Goal: Task Accomplishment & Management: Use online tool/utility

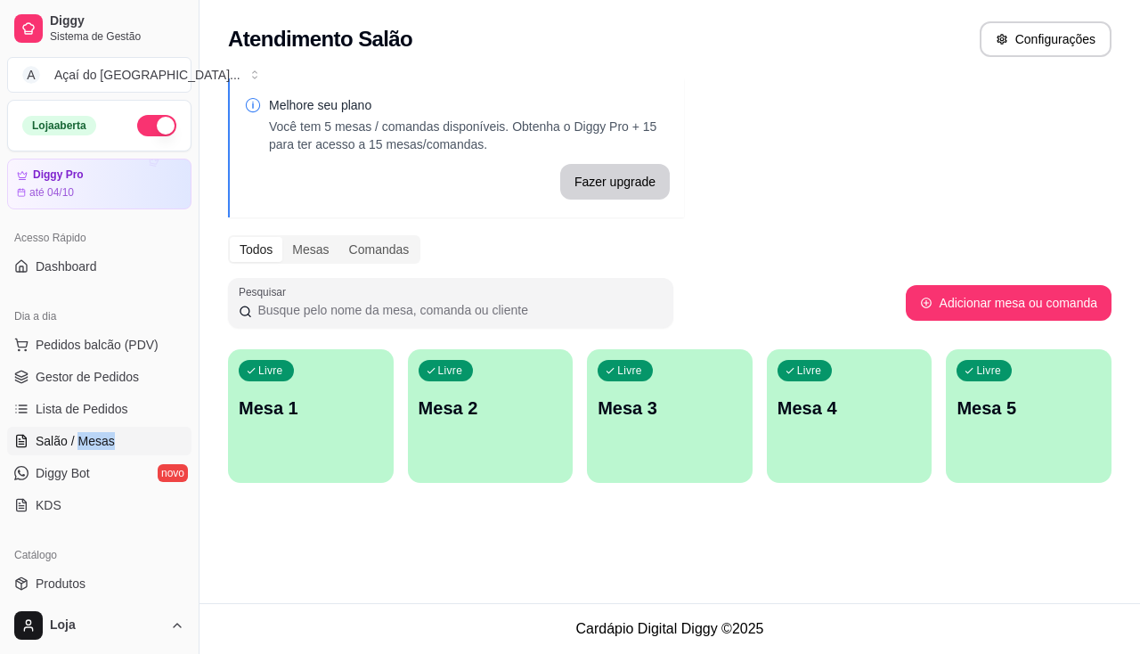
scroll to position [178, 0]
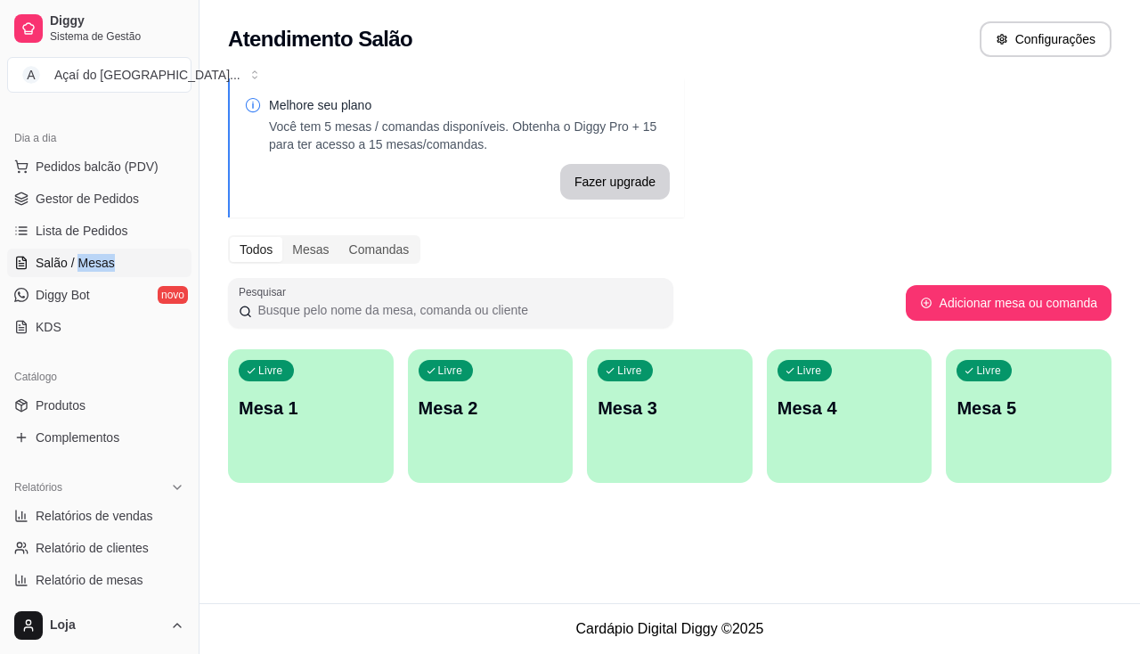
click at [295, 427] on div "Livre Mesa 1" at bounding box center [311, 405] width 166 height 112
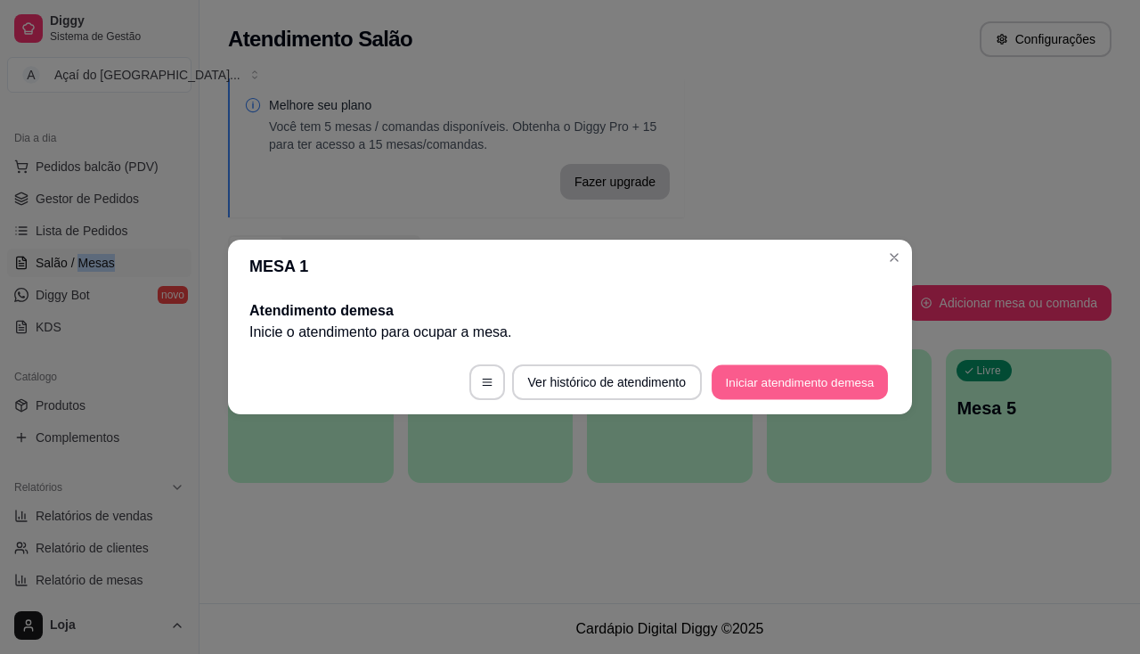
click at [786, 385] on button "Iniciar atendimento de mesa" at bounding box center [800, 382] width 176 height 35
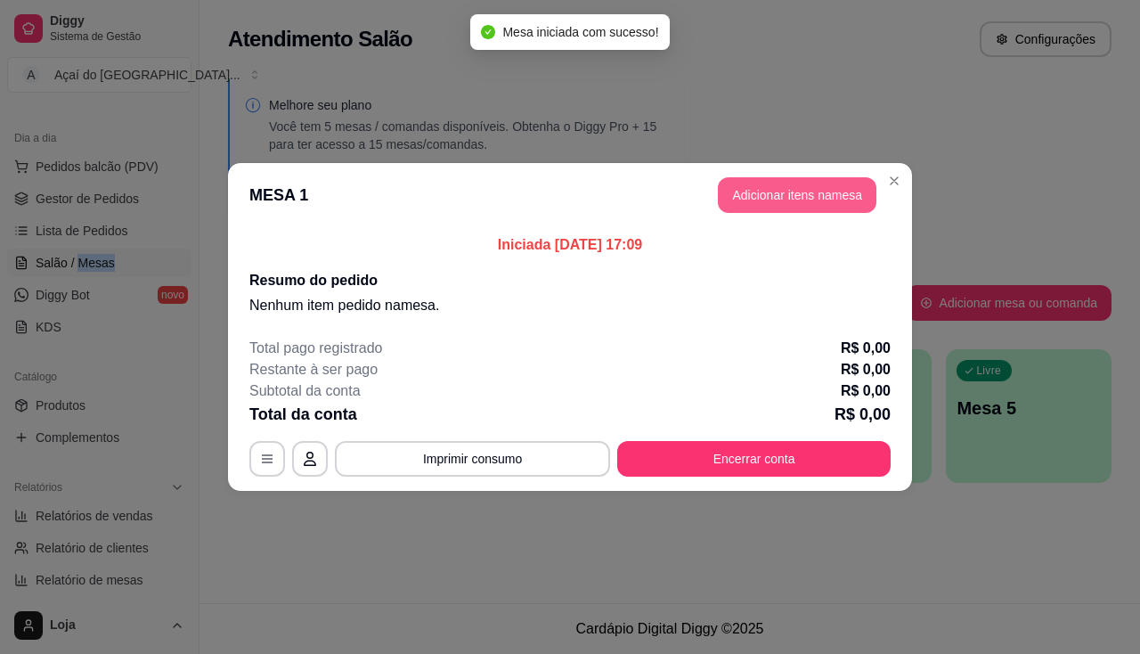
click at [820, 199] on button "Adicionar itens na mesa" at bounding box center [797, 195] width 159 height 36
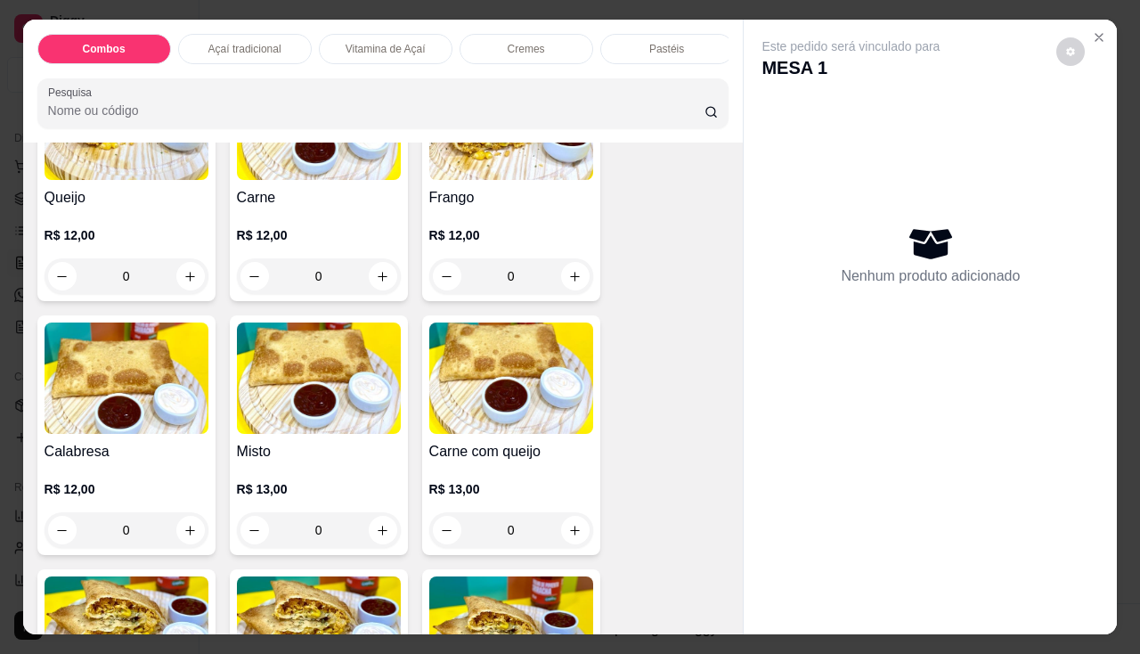
scroll to position [2048, 0]
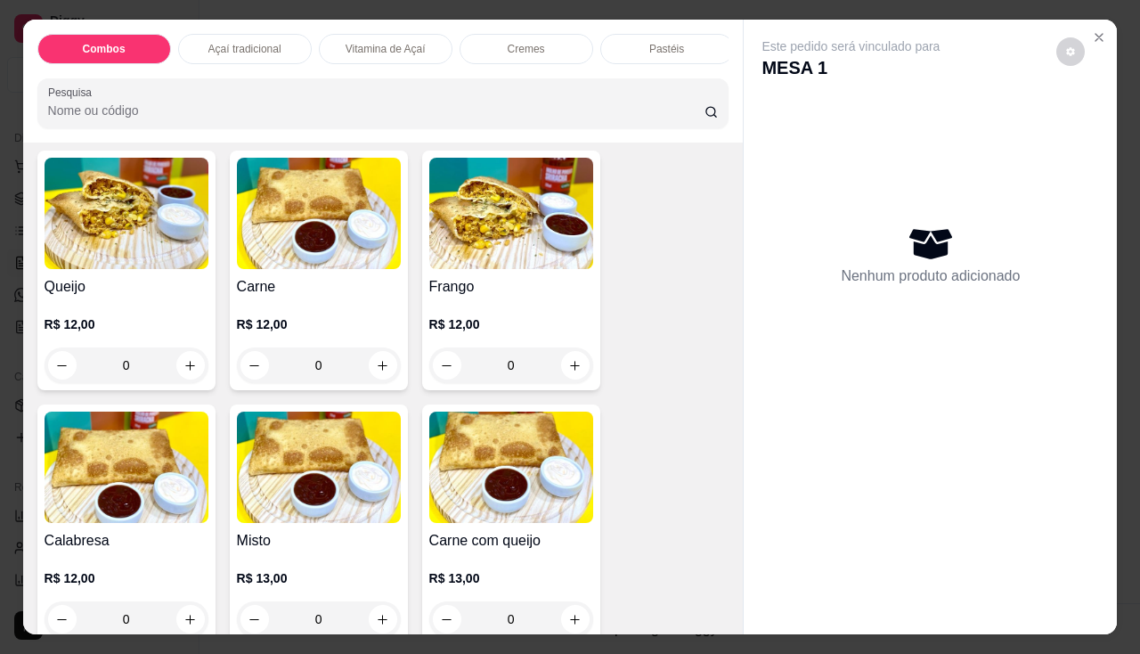
click at [347, 284] on h4 "Carne" at bounding box center [319, 286] width 164 height 21
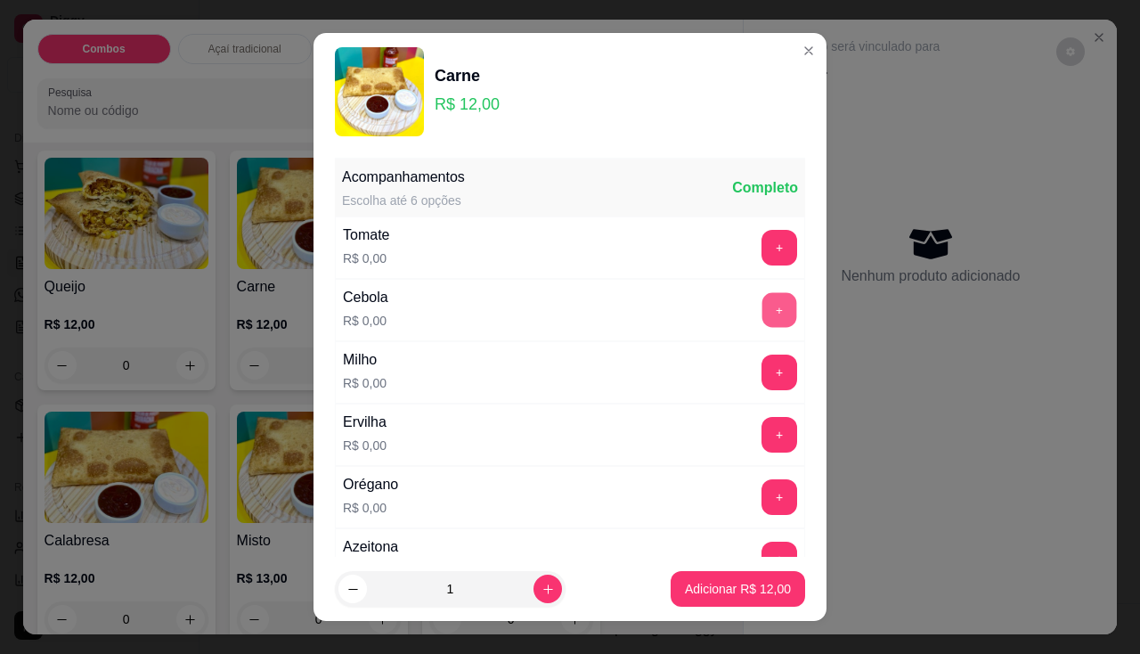
click at [762, 317] on button "+" at bounding box center [779, 309] width 35 height 35
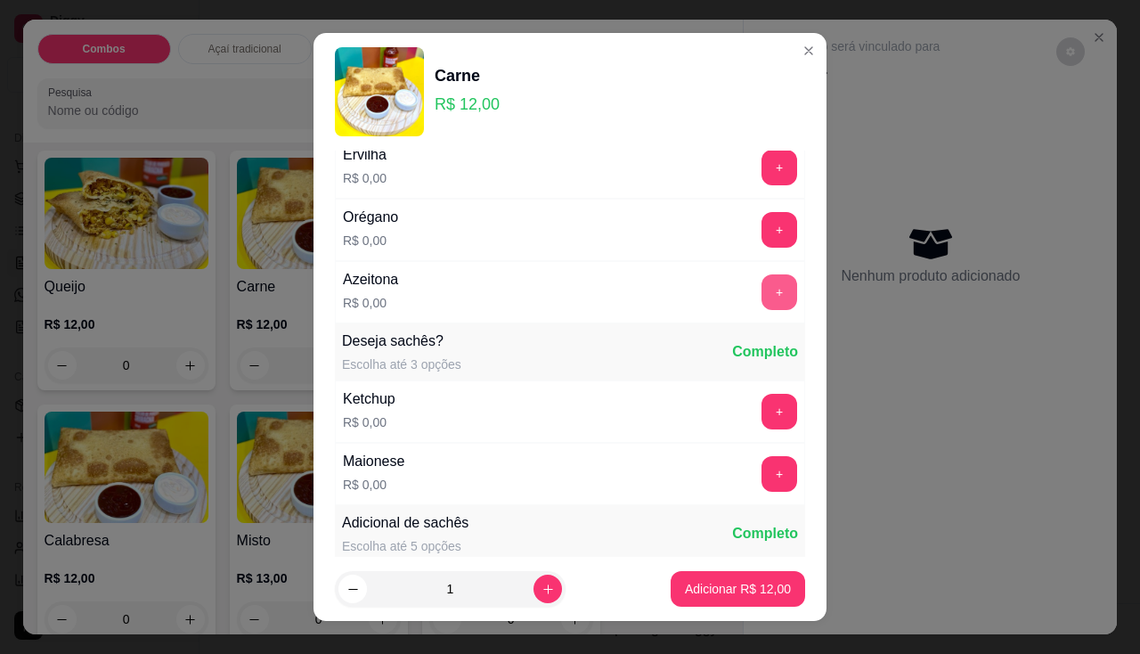
click at [761, 305] on button "+" at bounding box center [779, 292] width 36 height 36
click at [775, 609] on footer "1 Adicionar R$ 12,00" at bounding box center [569, 589] width 513 height 64
click at [758, 589] on p "Adicionar R$ 12,00" at bounding box center [738, 589] width 106 height 18
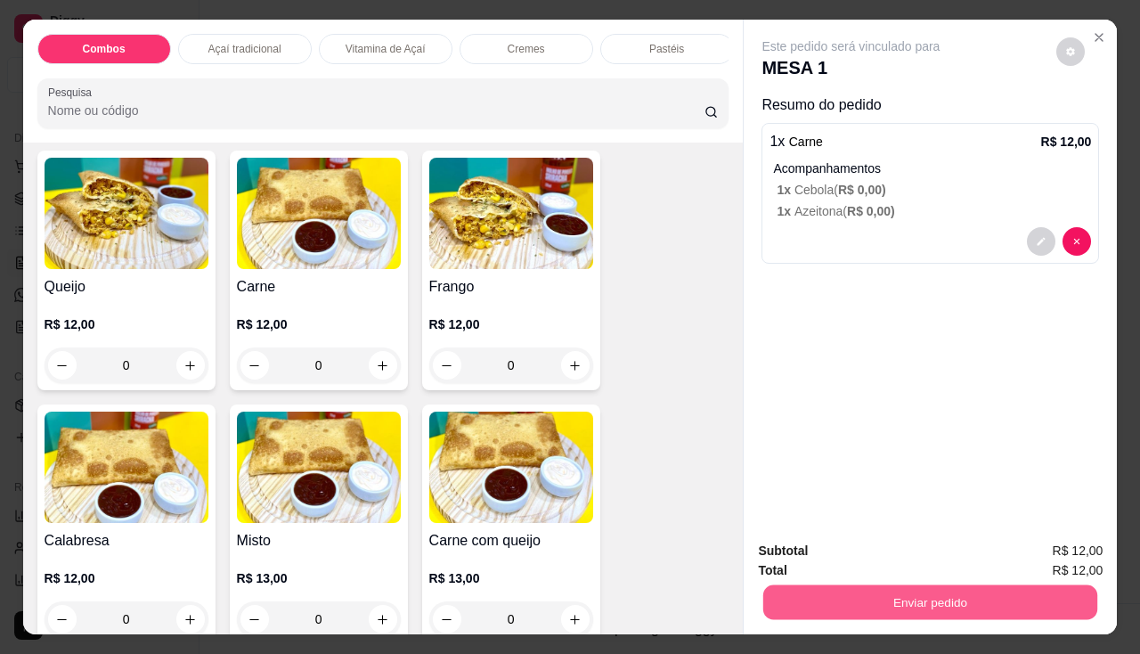
click at [811, 596] on button "Enviar pedido" at bounding box center [930, 602] width 334 height 35
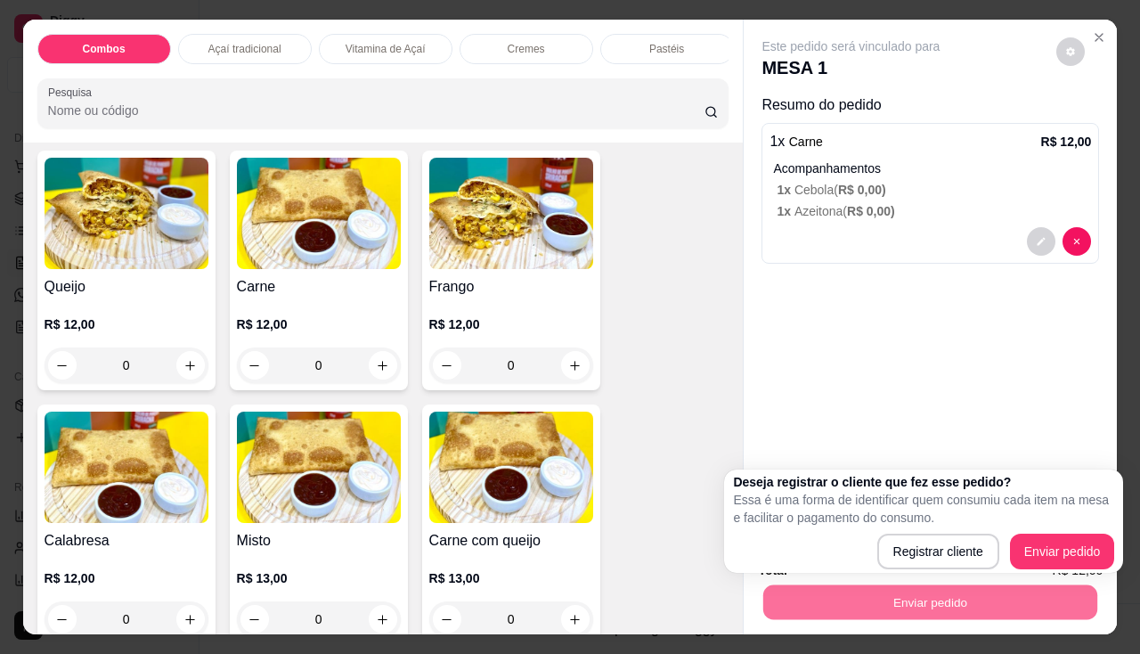
click at [881, 427] on div "Este pedido será vinculado para MESA 1 Resumo do pedido 1 x Carne R$ 12,00 Acom…" at bounding box center [930, 273] width 373 height 507
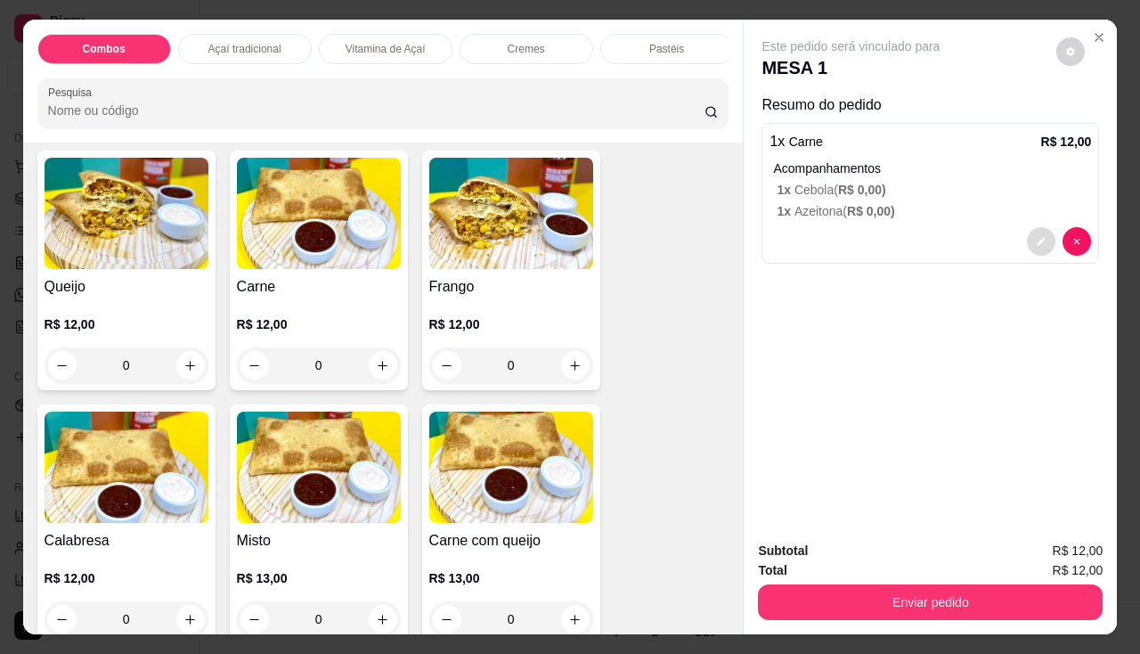
click at [1037, 243] on button "decrease-product-quantity" at bounding box center [1041, 241] width 28 height 28
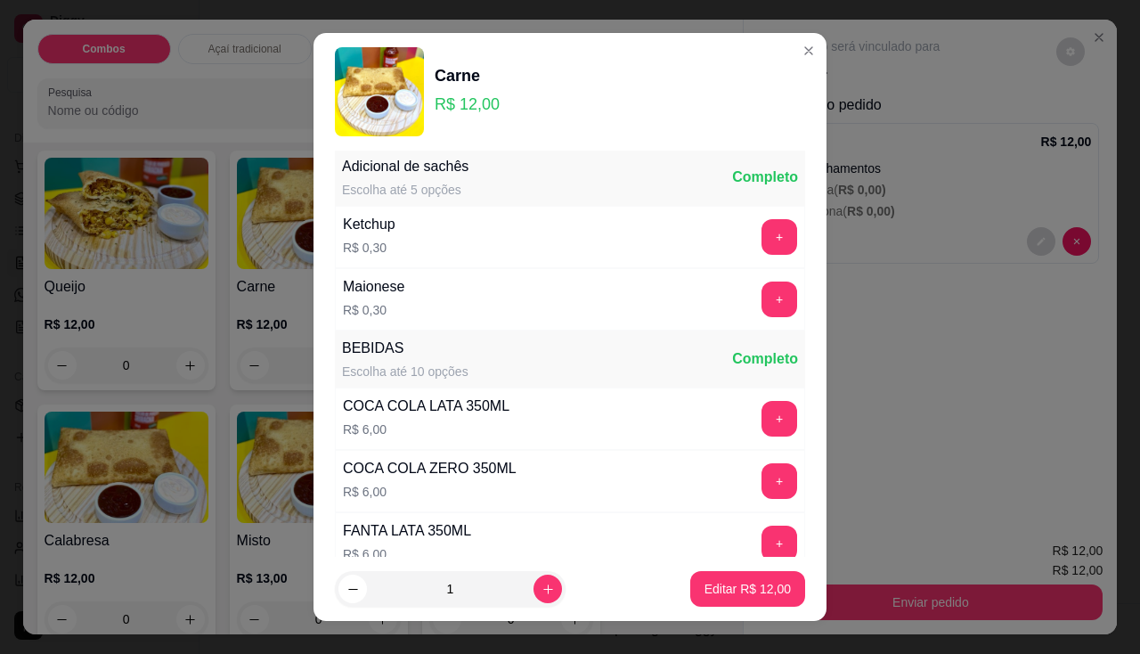
scroll to position [445, 0]
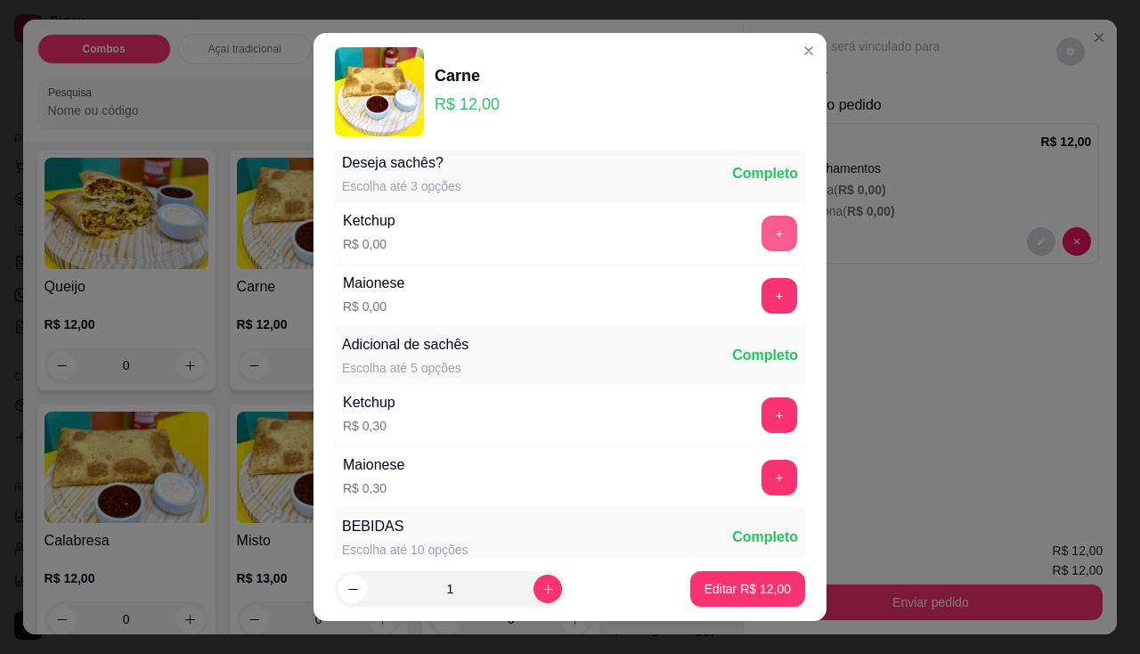
click at [761, 232] on button "+" at bounding box center [779, 234] width 36 height 36
click at [733, 592] on p "Editar R$ 12,00" at bounding box center [747, 589] width 86 height 18
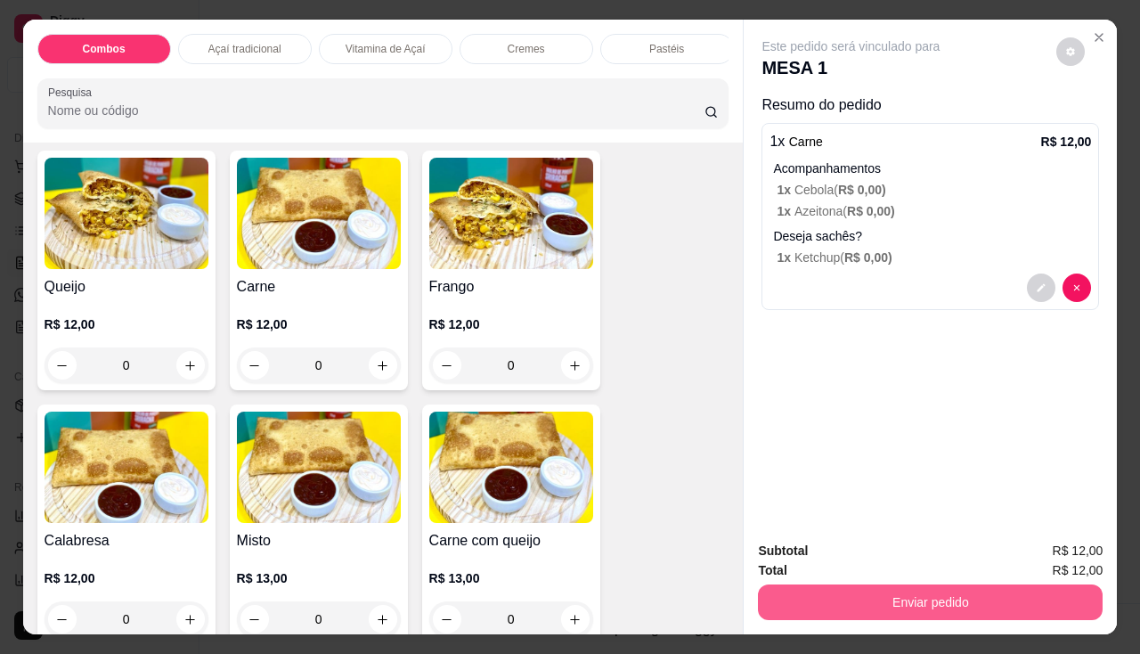
click at [829, 584] on button "Enviar pedido" at bounding box center [930, 602] width 345 height 36
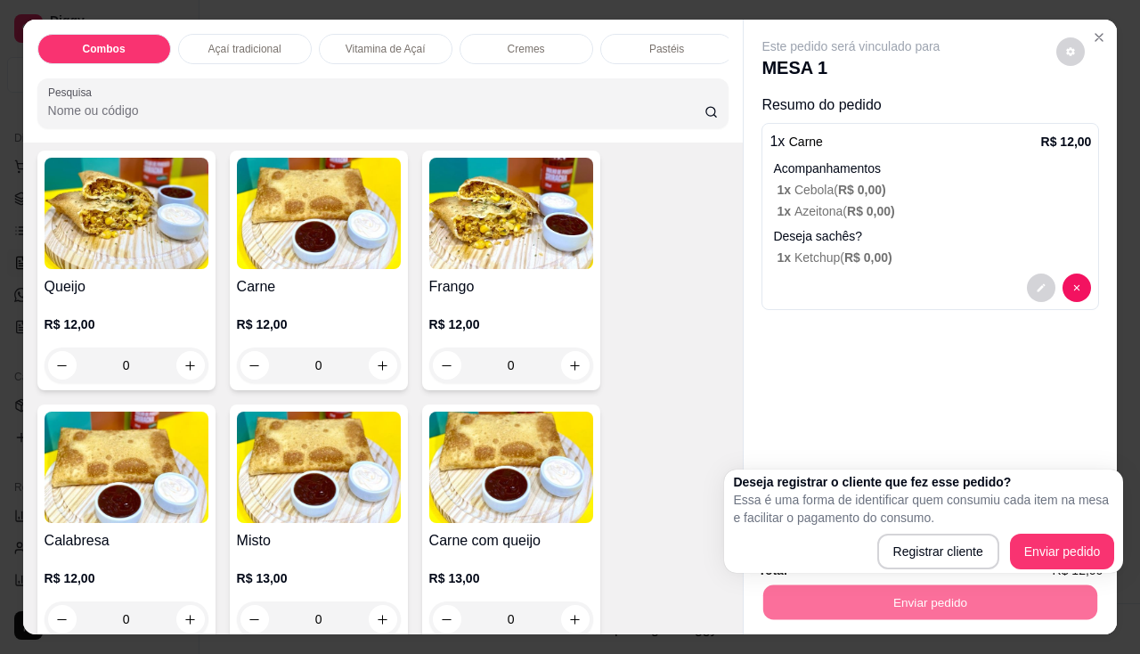
click at [862, 555] on div "Registrar cliente Enviar pedido" at bounding box center [923, 551] width 381 height 36
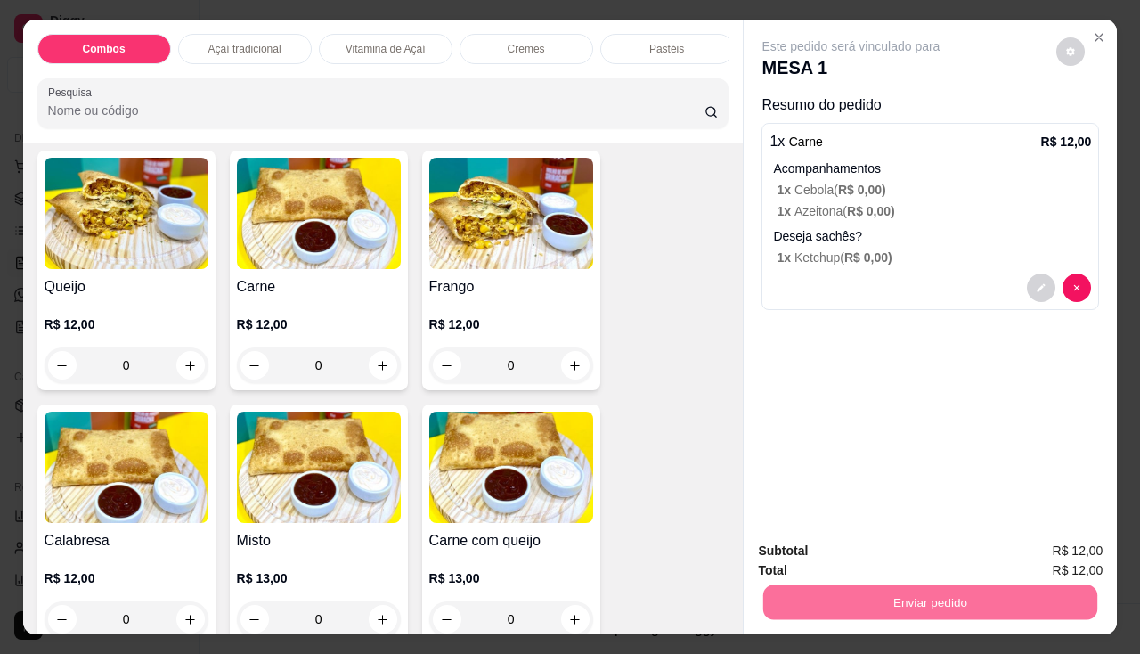
click at [1061, 553] on button "Enviar pedido" at bounding box center [1056, 552] width 101 height 34
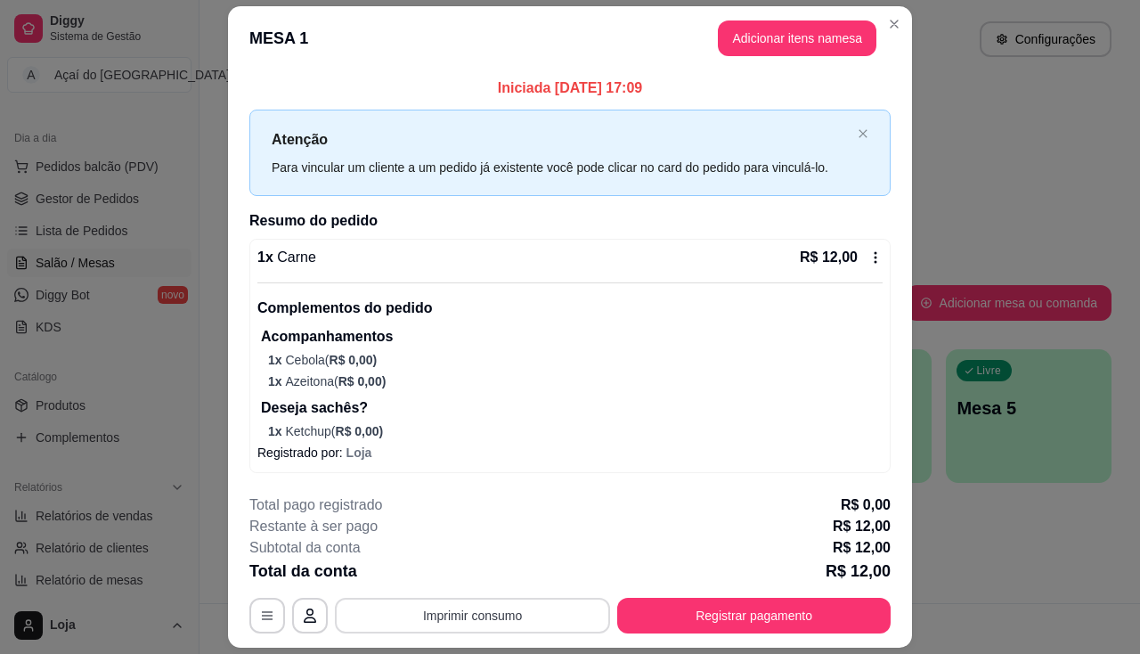
click at [544, 605] on button "Imprimir consumo" at bounding box center [472, 616] width 275 height 36
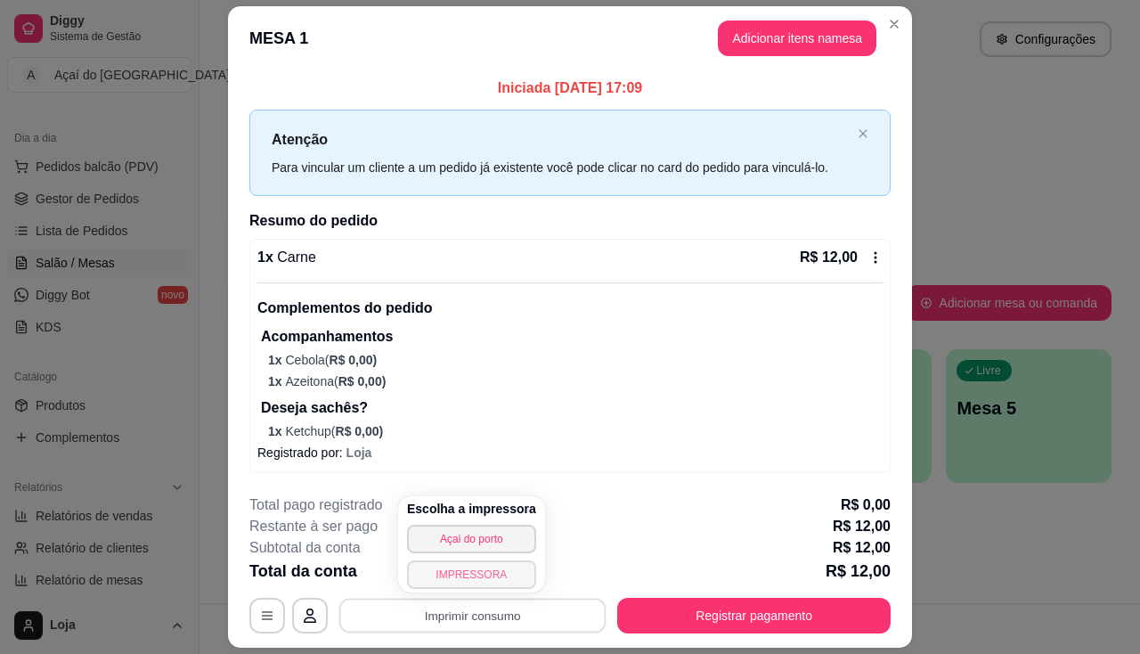
click at [488, 576] on button "IMPRESSORA" at bounding box center [471, 574] width 129 height 28
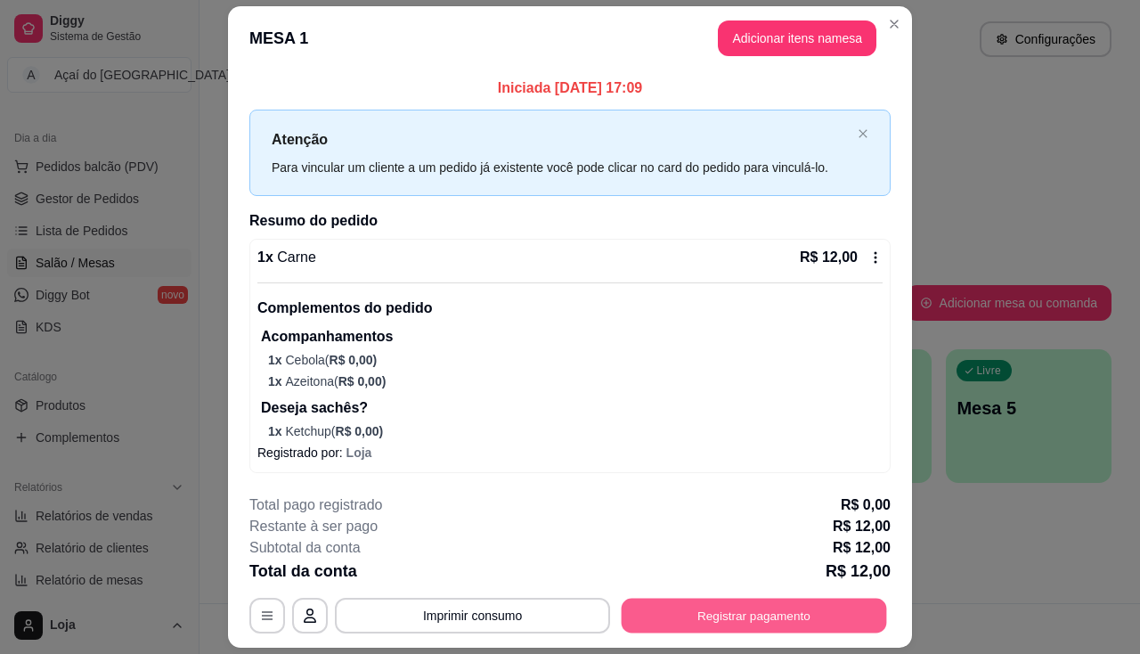
click at [642, 631] on button "Registrar pagamento" at bounding box center [754, 615] width 265 height 35
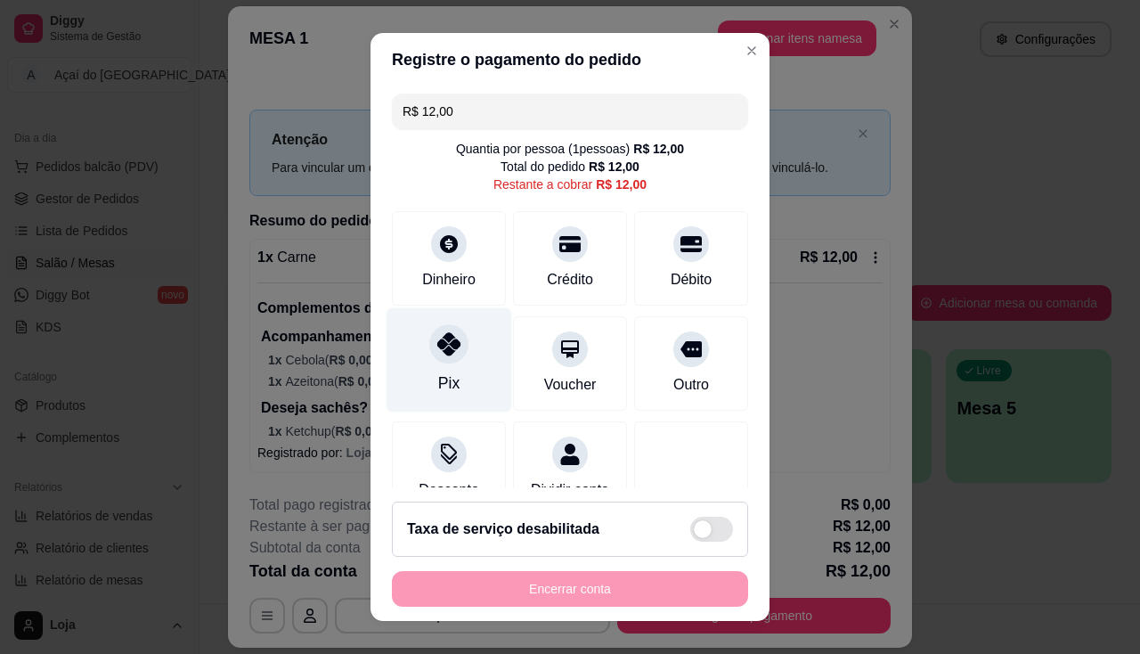
click at [429, 337] on div at bounding box center [448, 343] width 39 height 39
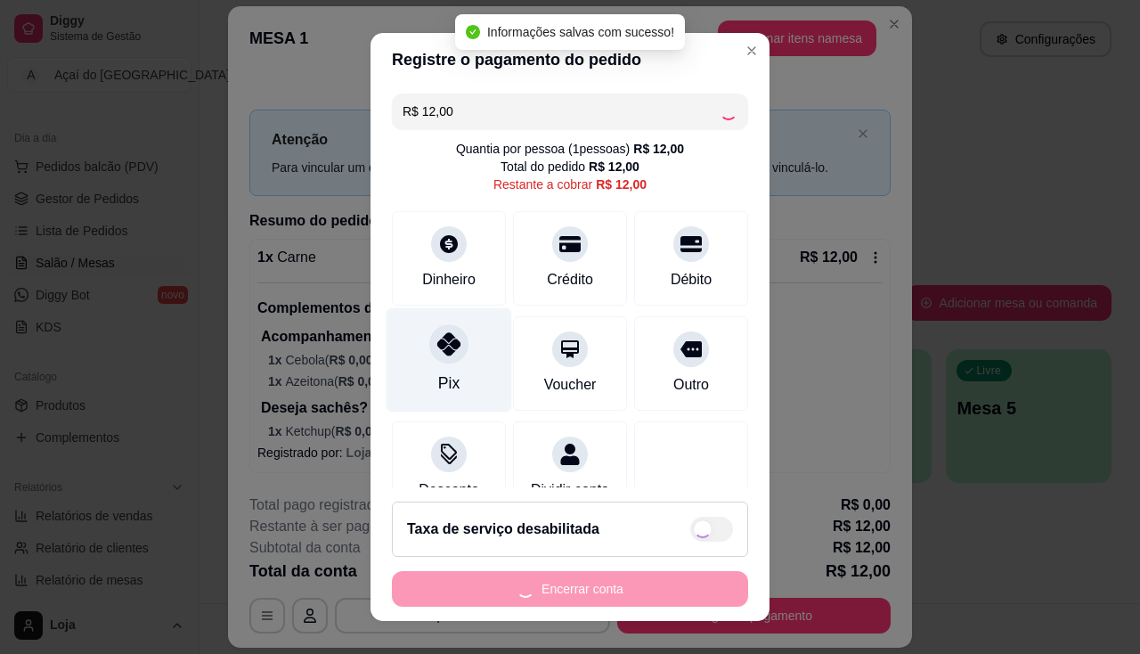
type input "R$ 0,00"
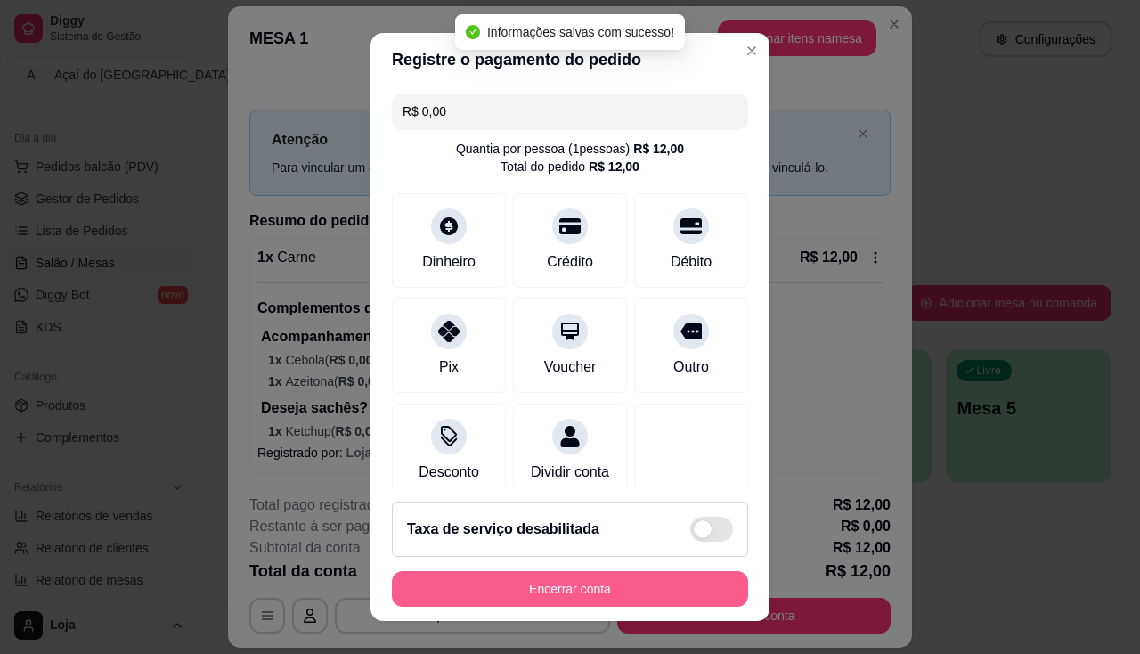
click at [603, 579] on button "Encerrar conta" at bounding box center [570, 589] width 356 height 36
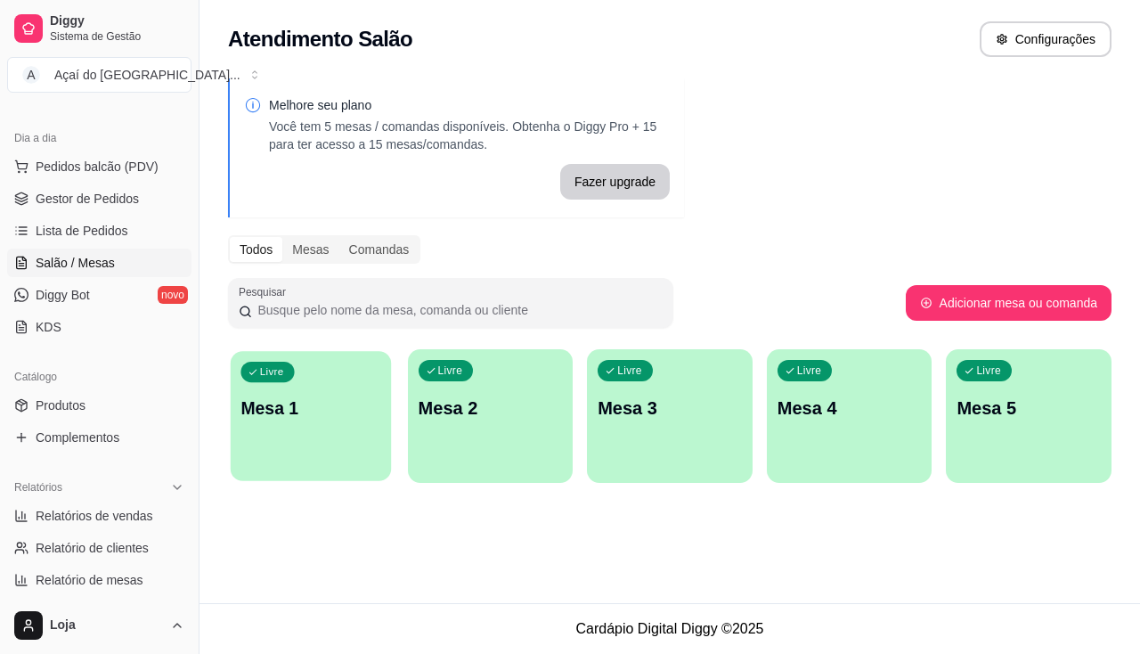
click at [331, 419] on p "Mesa 1" at bounding box center [310, 408] width 140 height 24
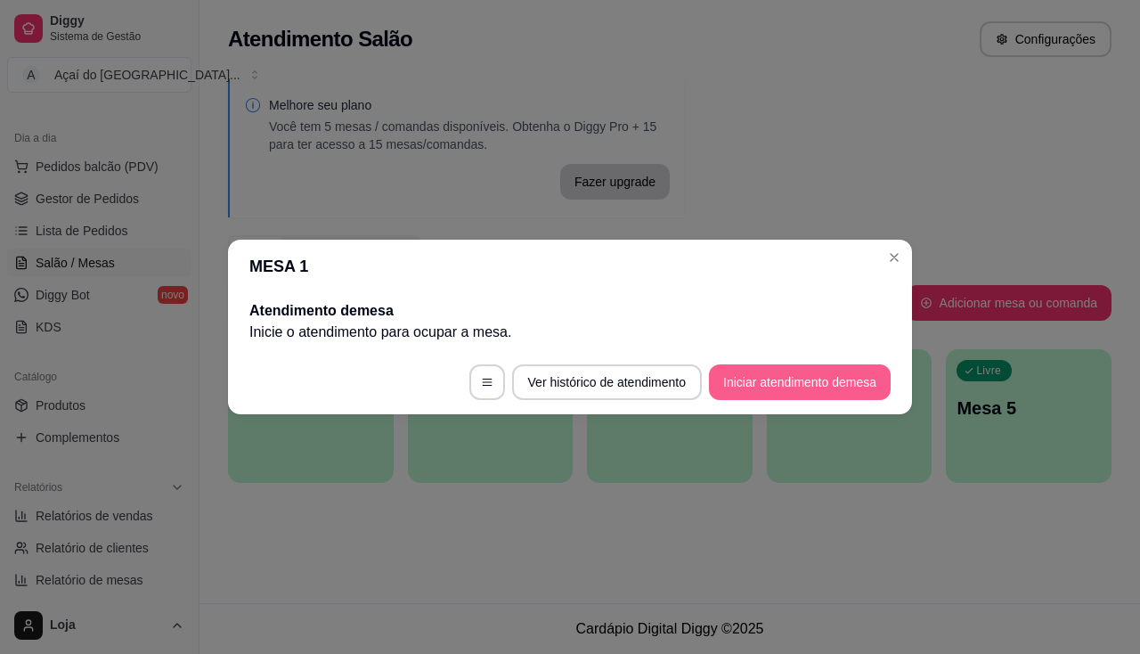
click at [748, 379] on button "Iniciar atendimento de mesa" at bounding box center [800, 382] width 182 height 36
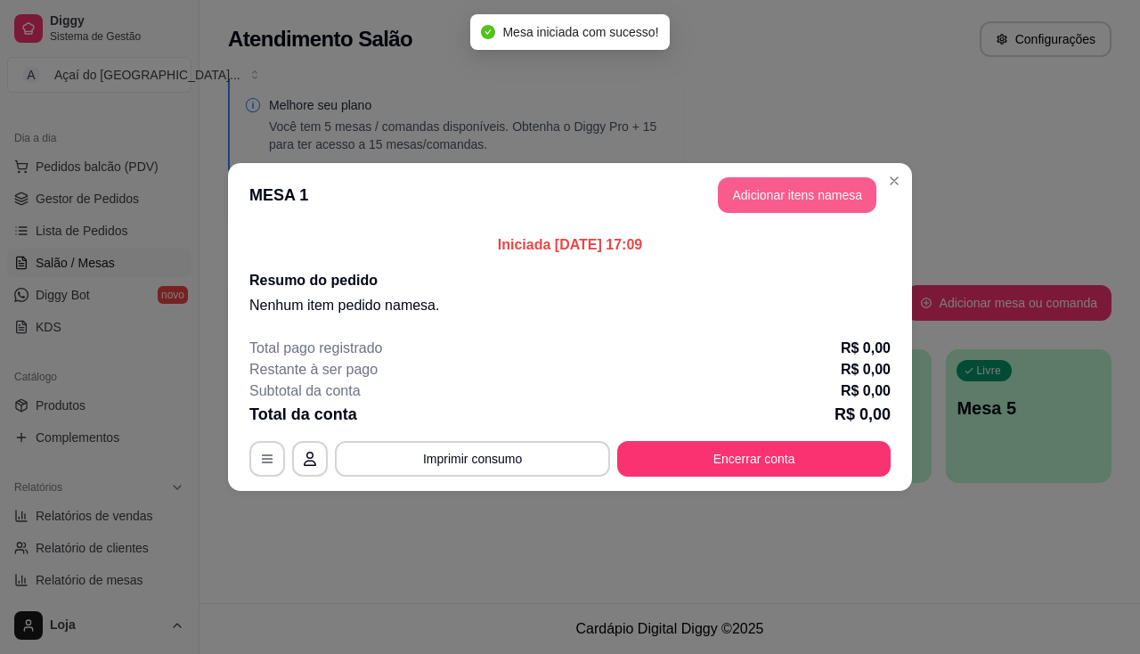
click at [766, 194] on button "Adicionar itens na mesa" at bounding box center [797, 195] width 159 height 36
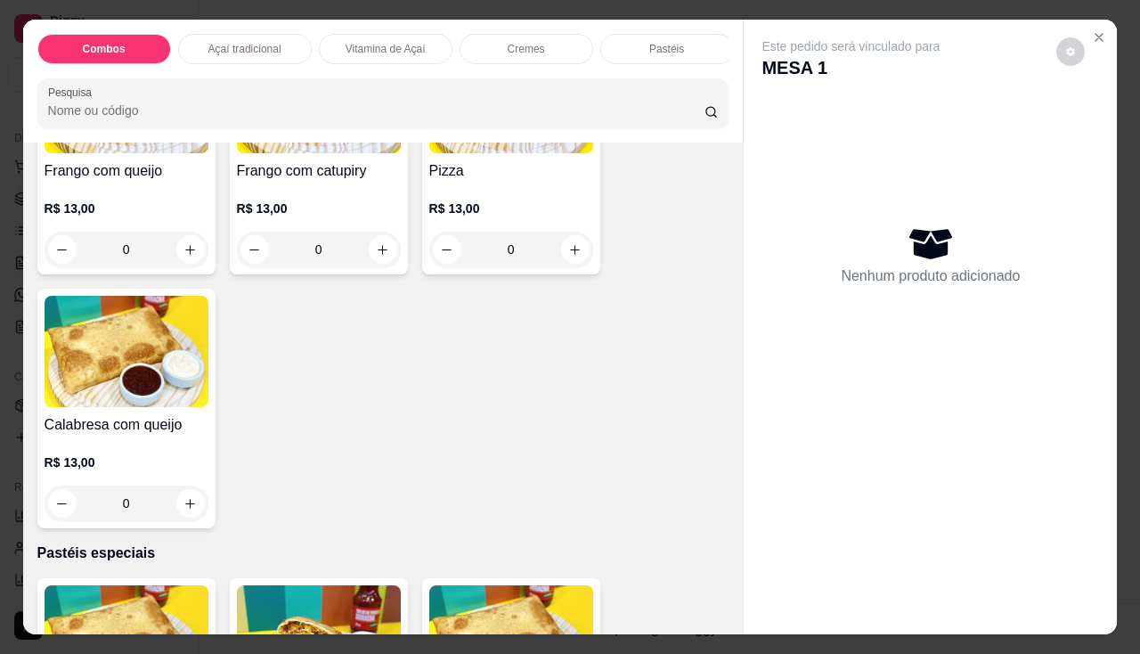
scroll to position [2583, 0]
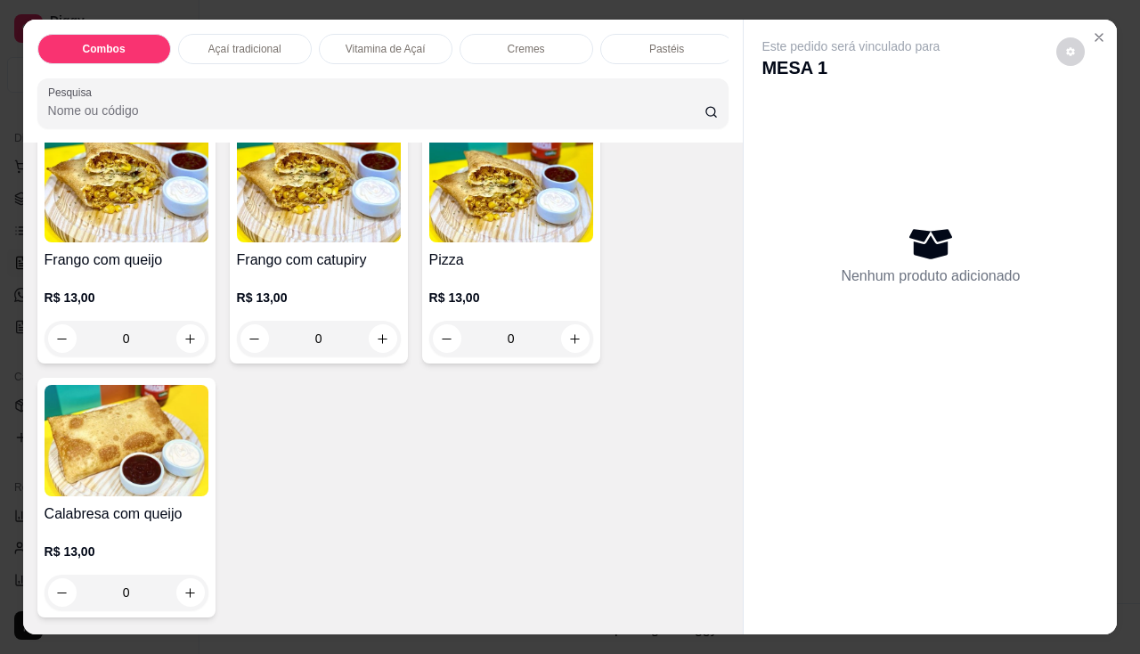
click at [124, 496] on img at bounding box center [127, 440] width 164 height 111
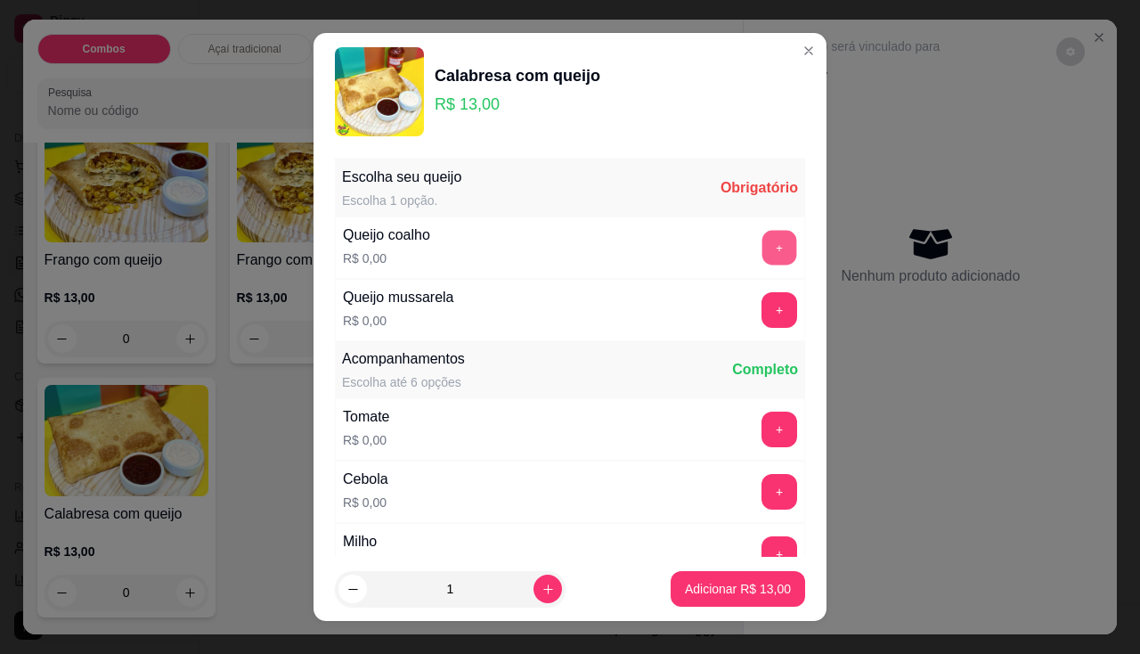
click at [762, 242] on button "+" at bounding box center [779, 247] width 35 height 35
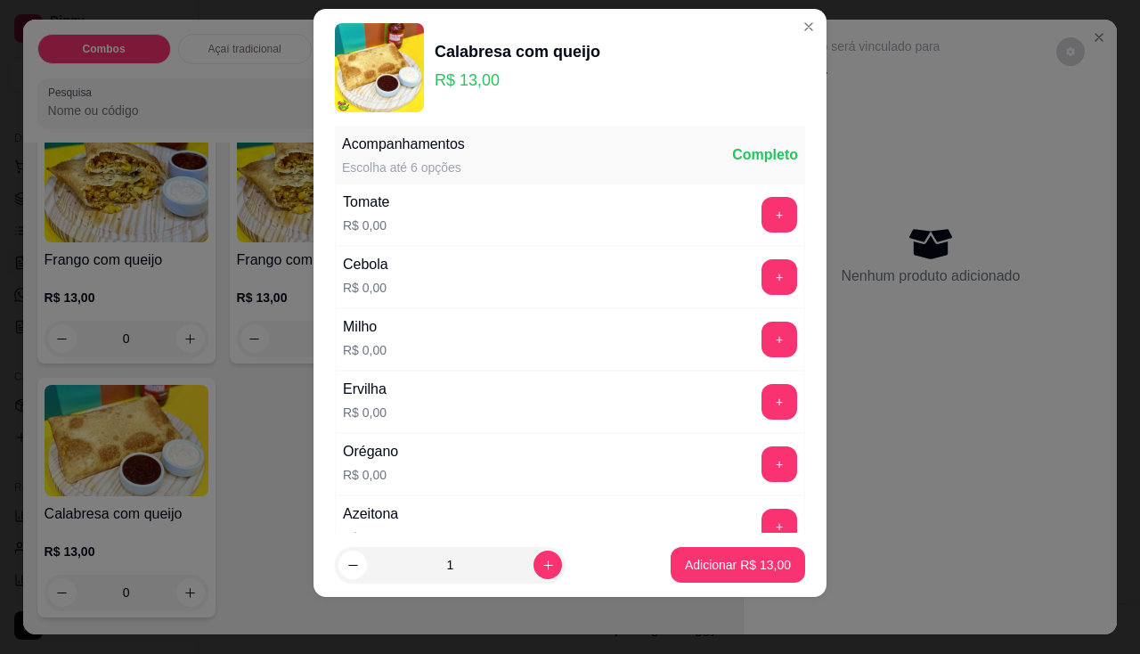
click at [751, 192] on div "Tomate R$ 0,00 +" at bounding box center [570, 214] width 470 height 62
click at [761, 270] on button "+" at bounding box center [779, 277] width 36 height 36
click at [761, 210] on button "+" at bounding box center [779, 215] width 36 height 36
click at [761, 387] on button "+" at bounding box center [779, 402] width 36 height 36
click at [761, 466] on button "+" at bounding box center [779, 464] width 36 height 36
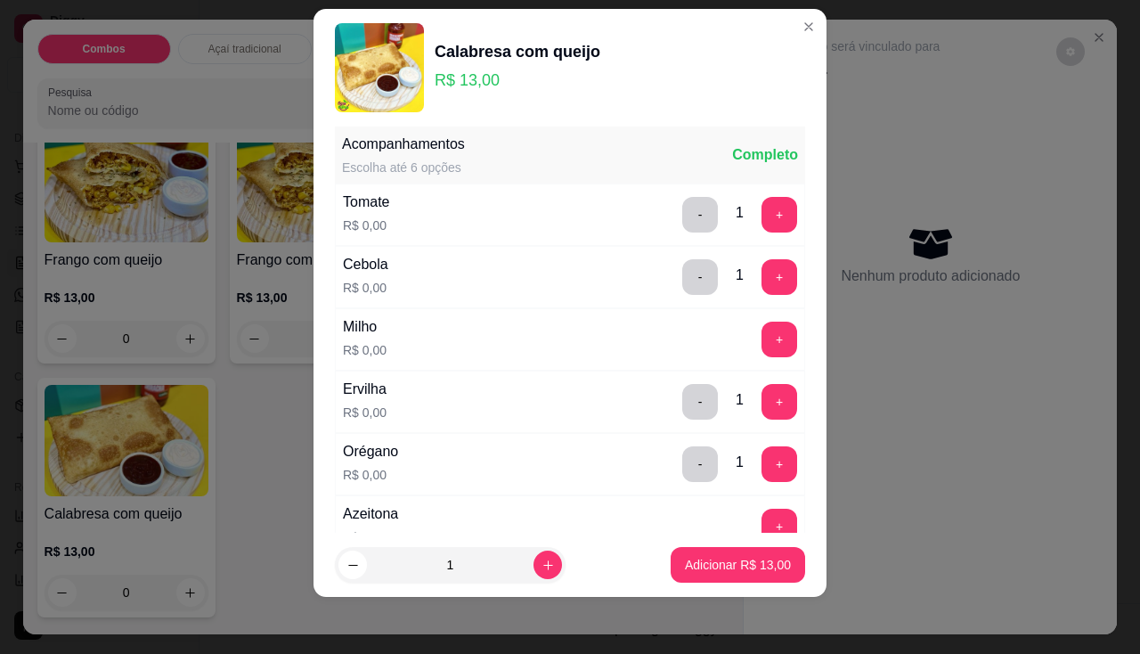
scroll to position [369, 0]
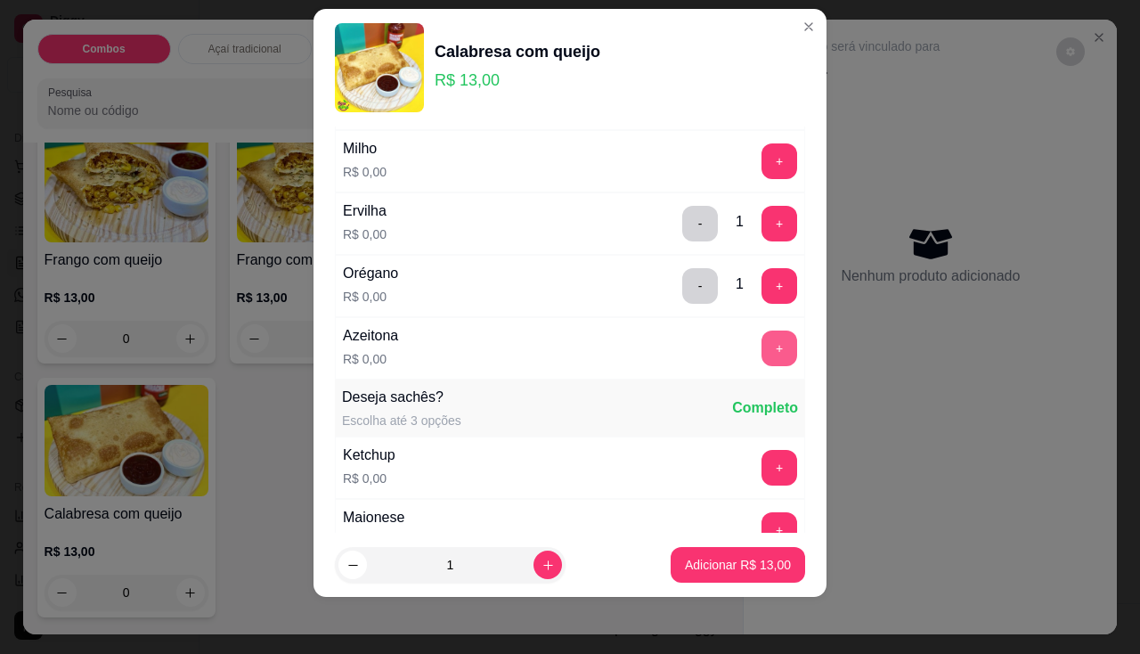
click at [761, 362] on button "+" at bounding box center [779, 348] width 36 height 36
click at [741, 566] on p "Adicionar R$ 13,00" at bounding box center [738, 565] width 103 height 17
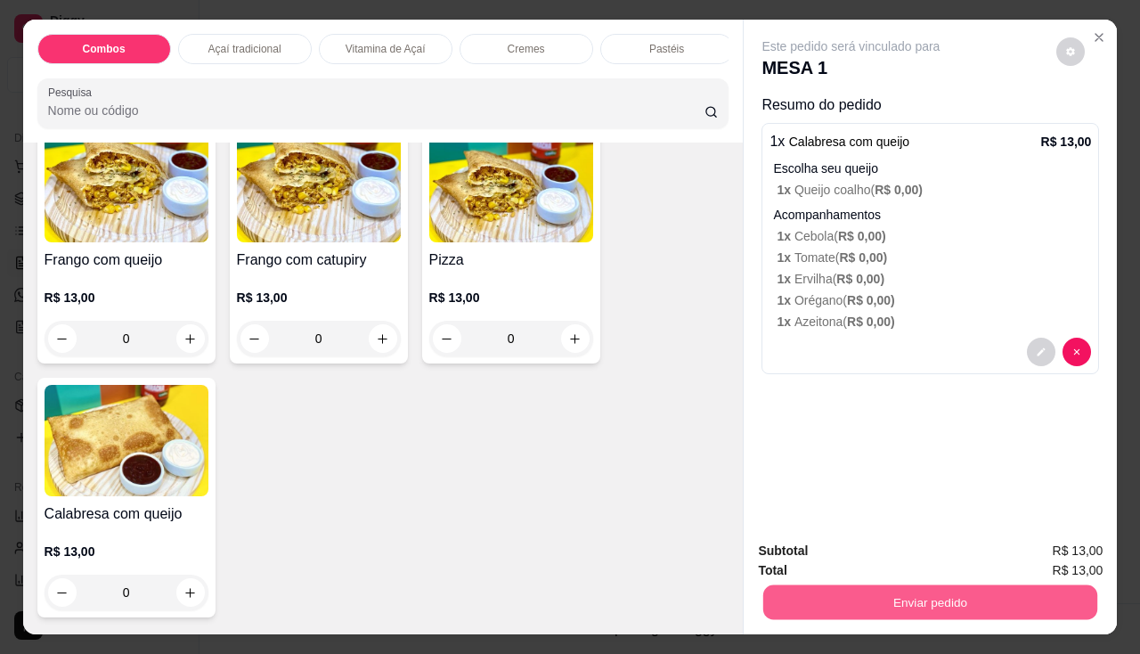
click at [829, 606] on button "Enviar pedido" at bounding box center [930, 602] width 334 height 35
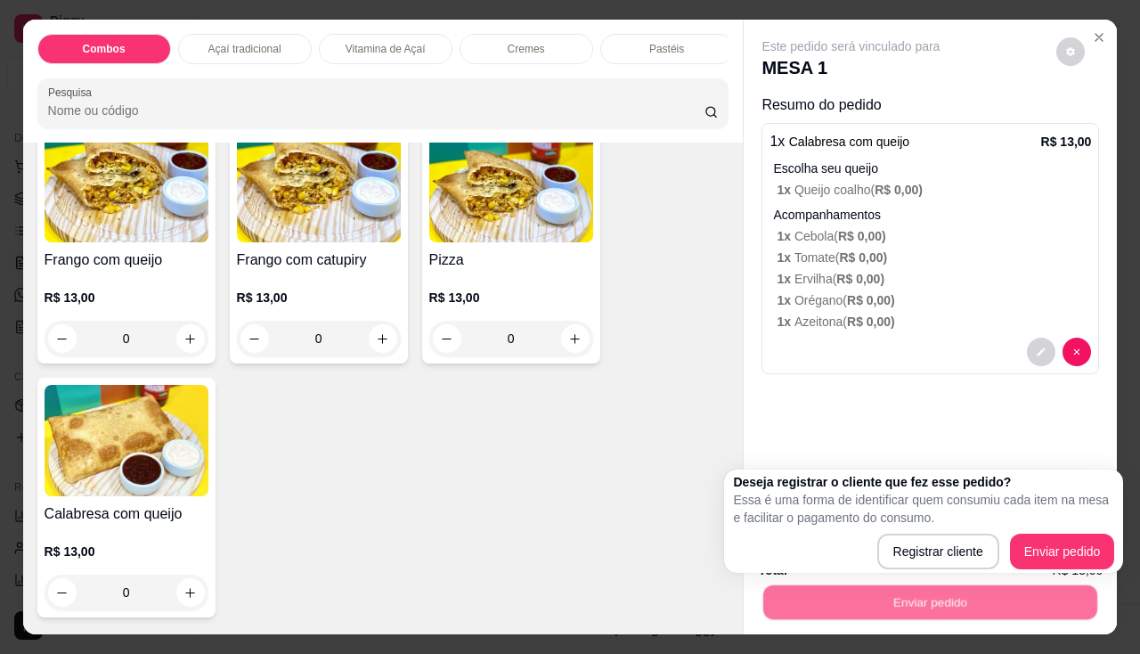
click at [851, 552] on div "Registrar cliente Enviar pedido" at bounding box center [923, 551] width 381 height 36
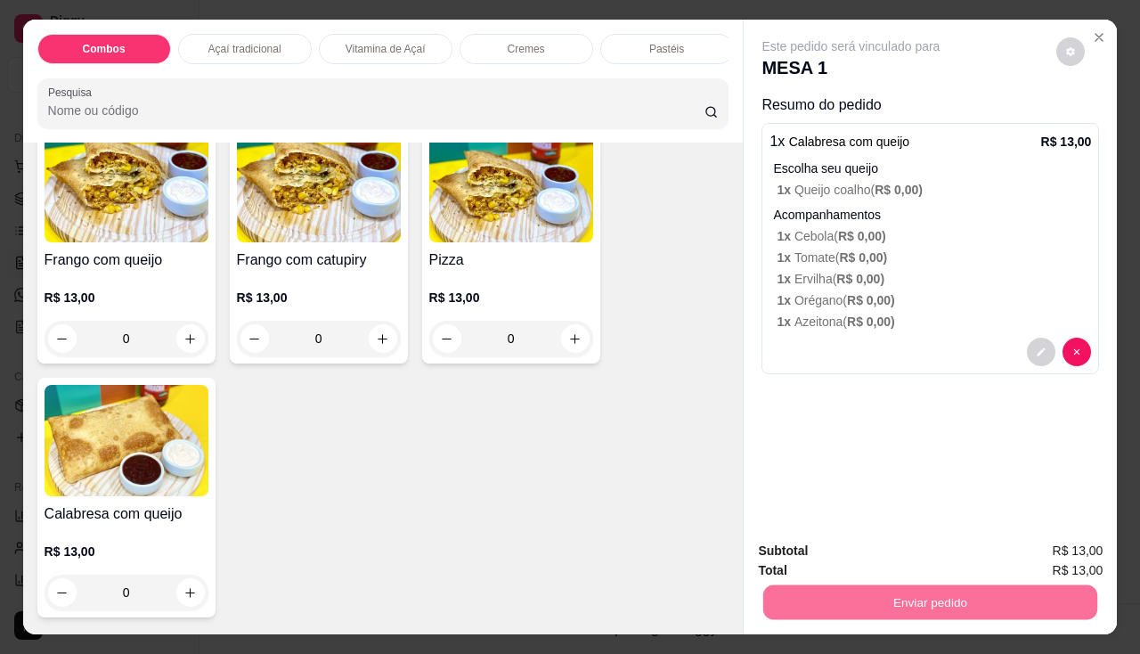
click at [1092, 542] on button "Enviar pedido" at bounding box center [1056, 552] width 101 height 34
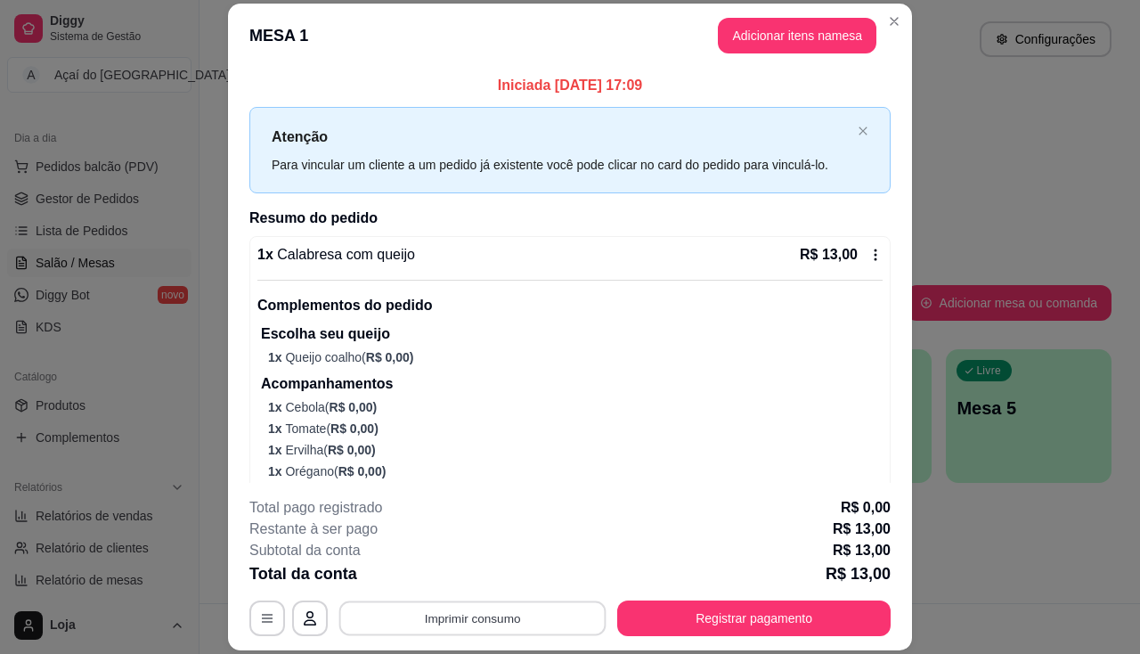
click at [493, 617] on button "Imprimir consumo" at bounding box center [472, 618] width 267 height 35
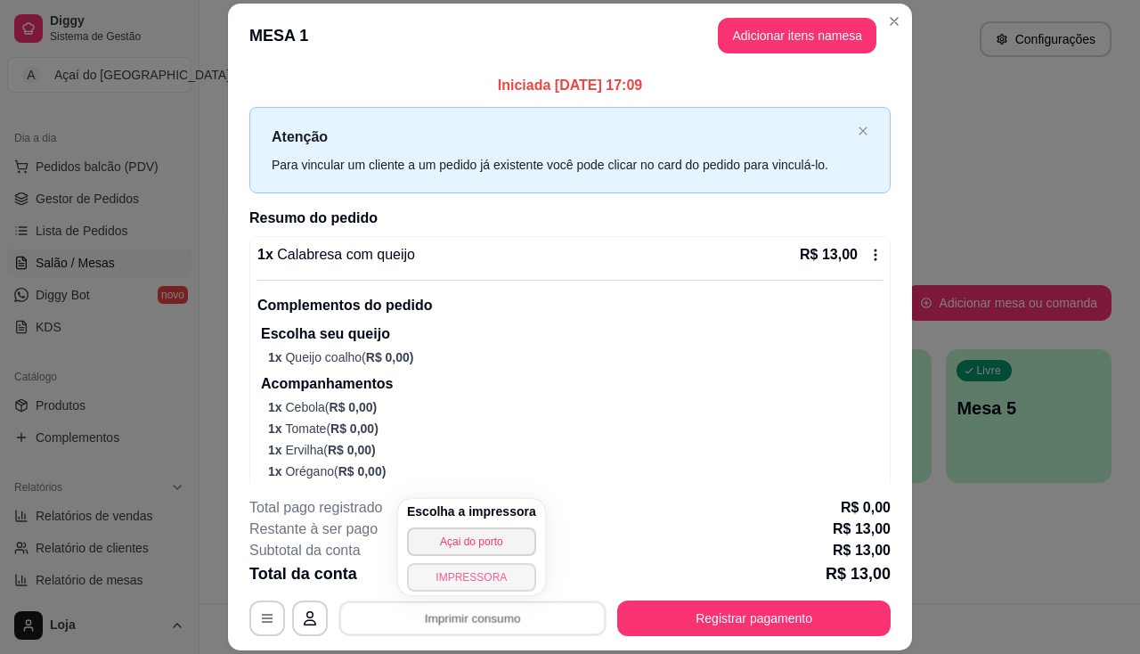
click at [495, 590] on button "IMPRESSORA" at bounding box center [471, 577] width 129 height 28
